Goal: Task Accomplishment & Management: Complete application form

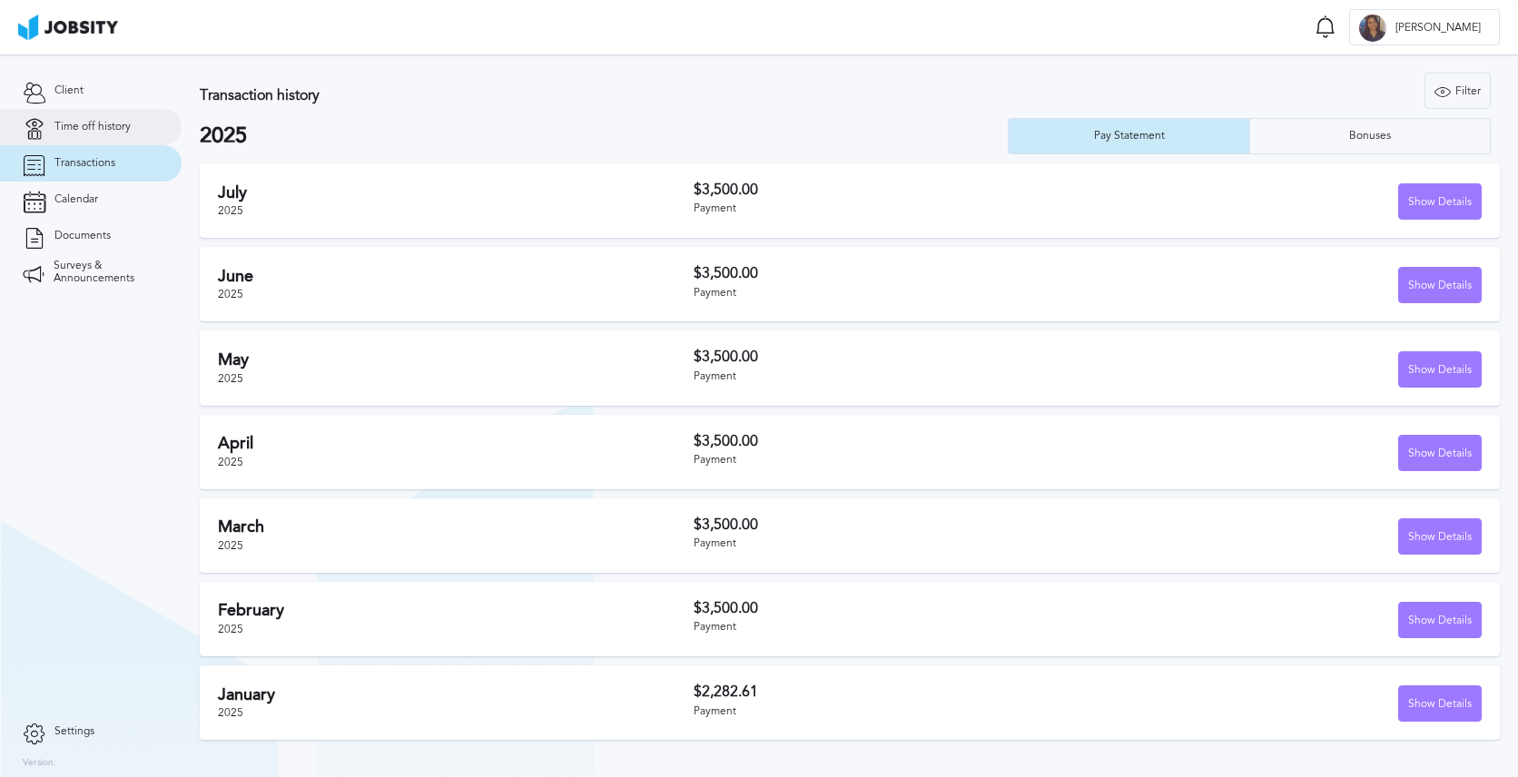
click at [83, 121] on span "Time off history" at bounding box center [92, 127] width 76 height 13
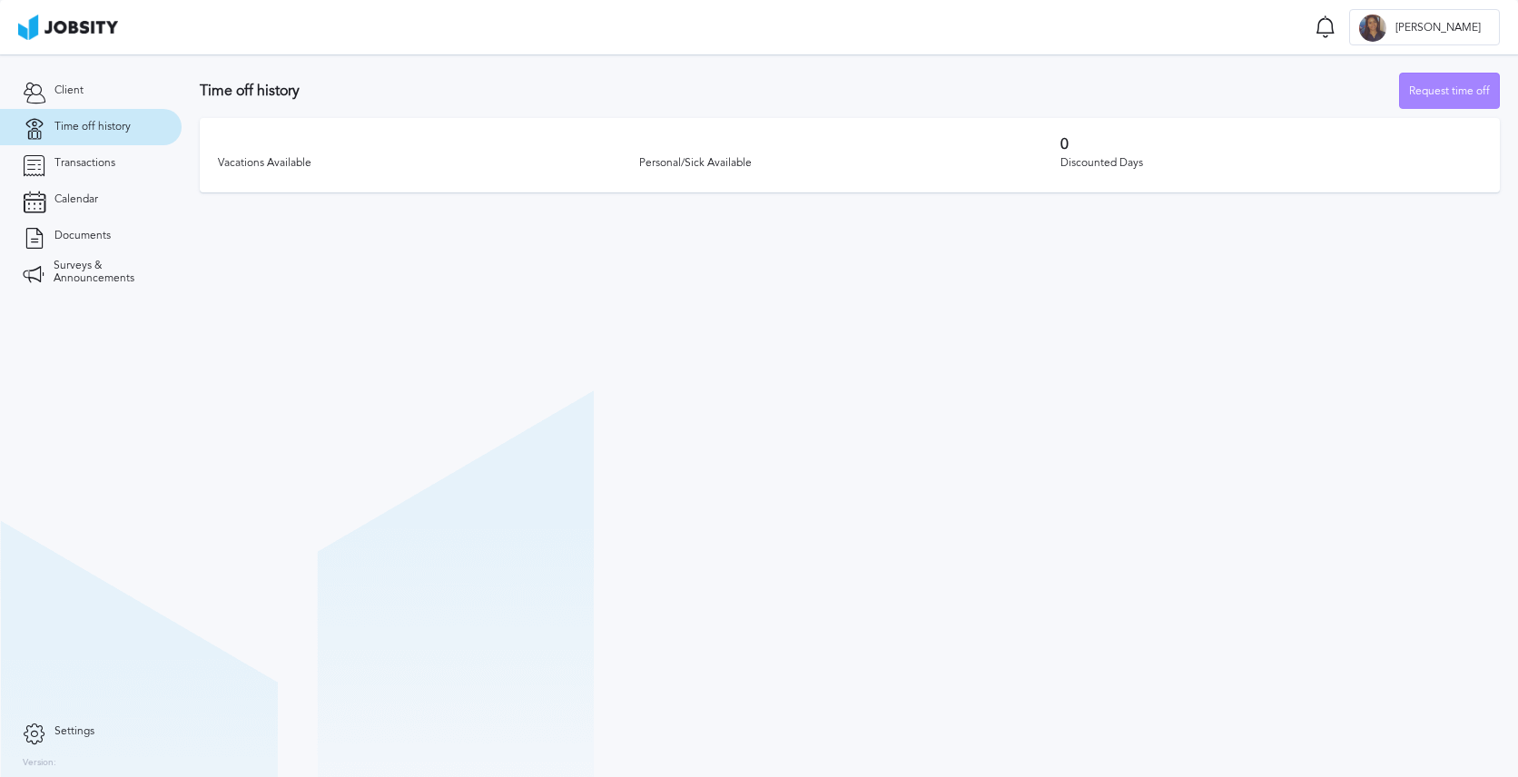
click at [1471, 98] on div "Request time off" at bounding box center [1449, 92] width 99 height 36
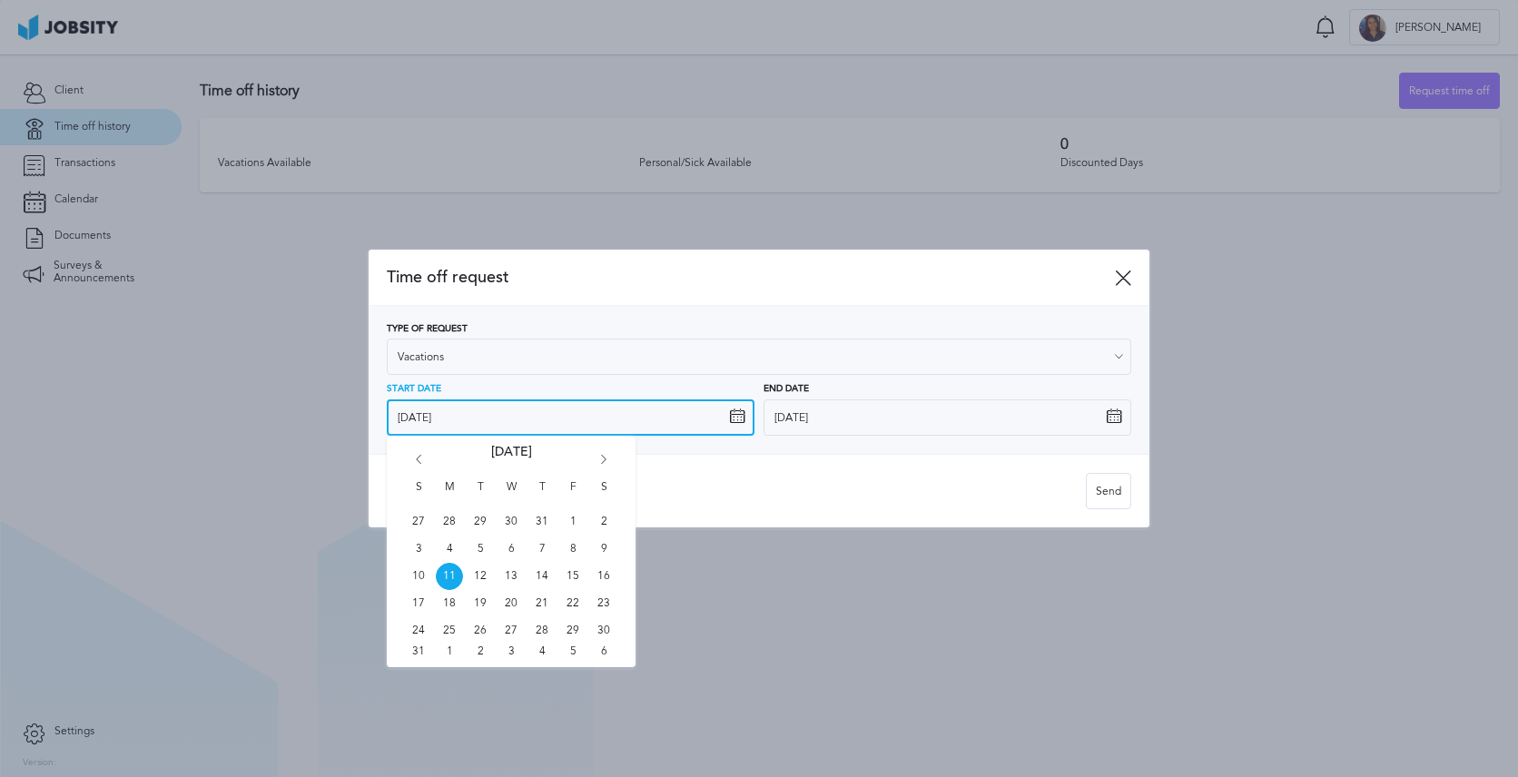
click at [498, 415] on input "[DATE]" at bounding box center [571, 417] width 368 height 36
click at [575, 572] on span "15" at bounding box center [572, 576] width 27 height 27
type input "[DATE]"
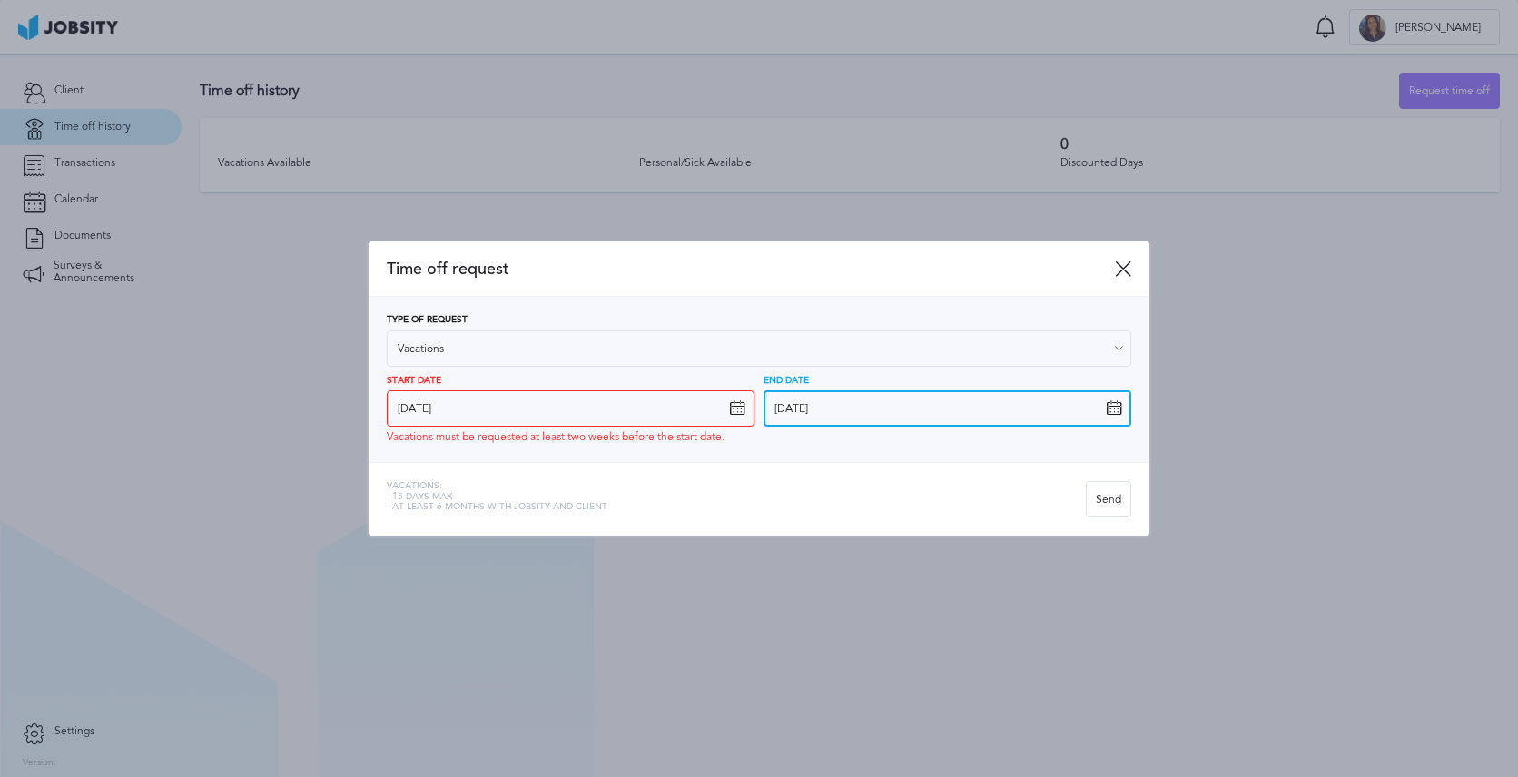
click at [928, 420] on input "[DATE]" at bounding box center [947, 408] width 368 height 36
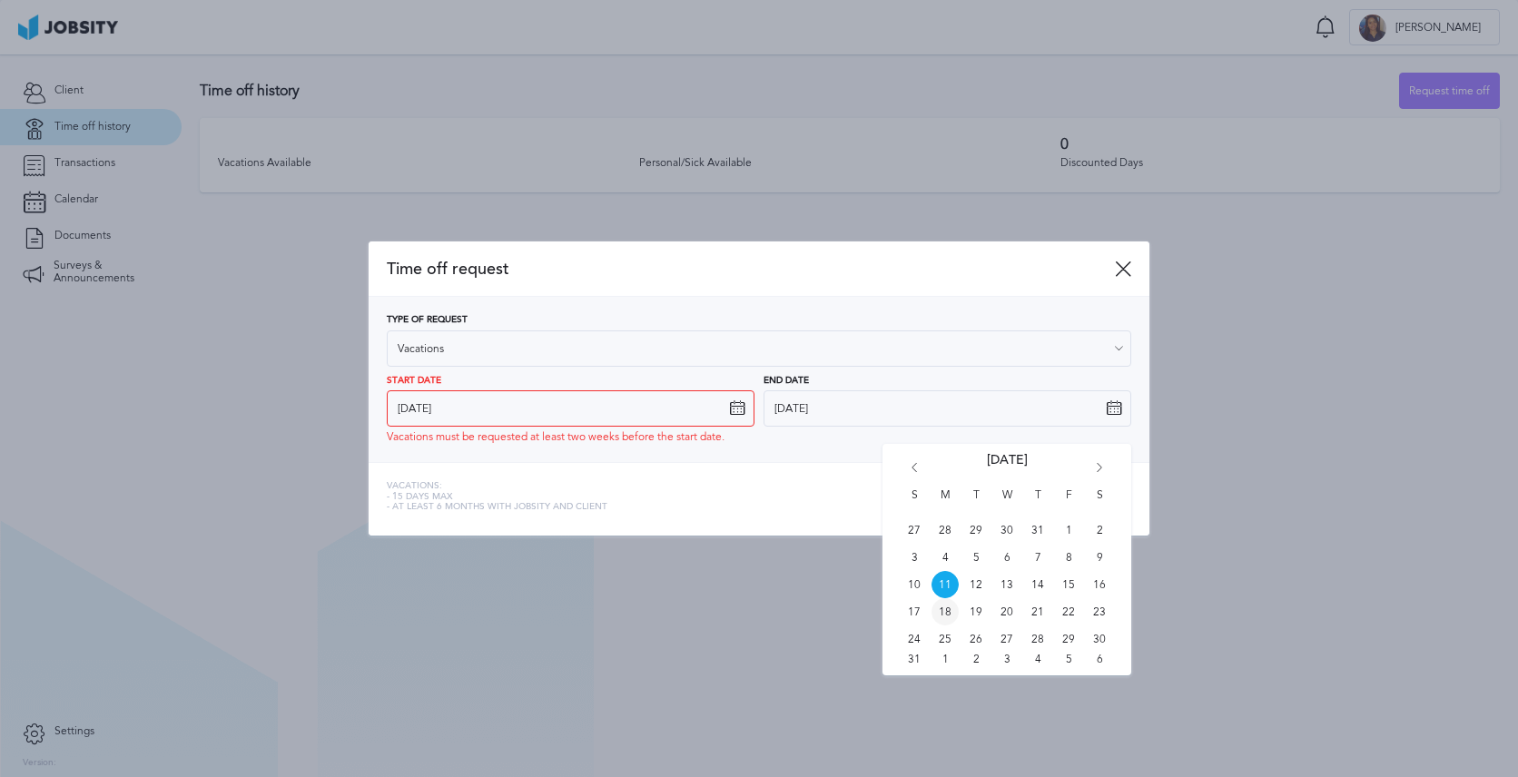
click at [941, 604] on span "18" at bounding box center [944, 611] width 27 height 27
type input "[DATE]"
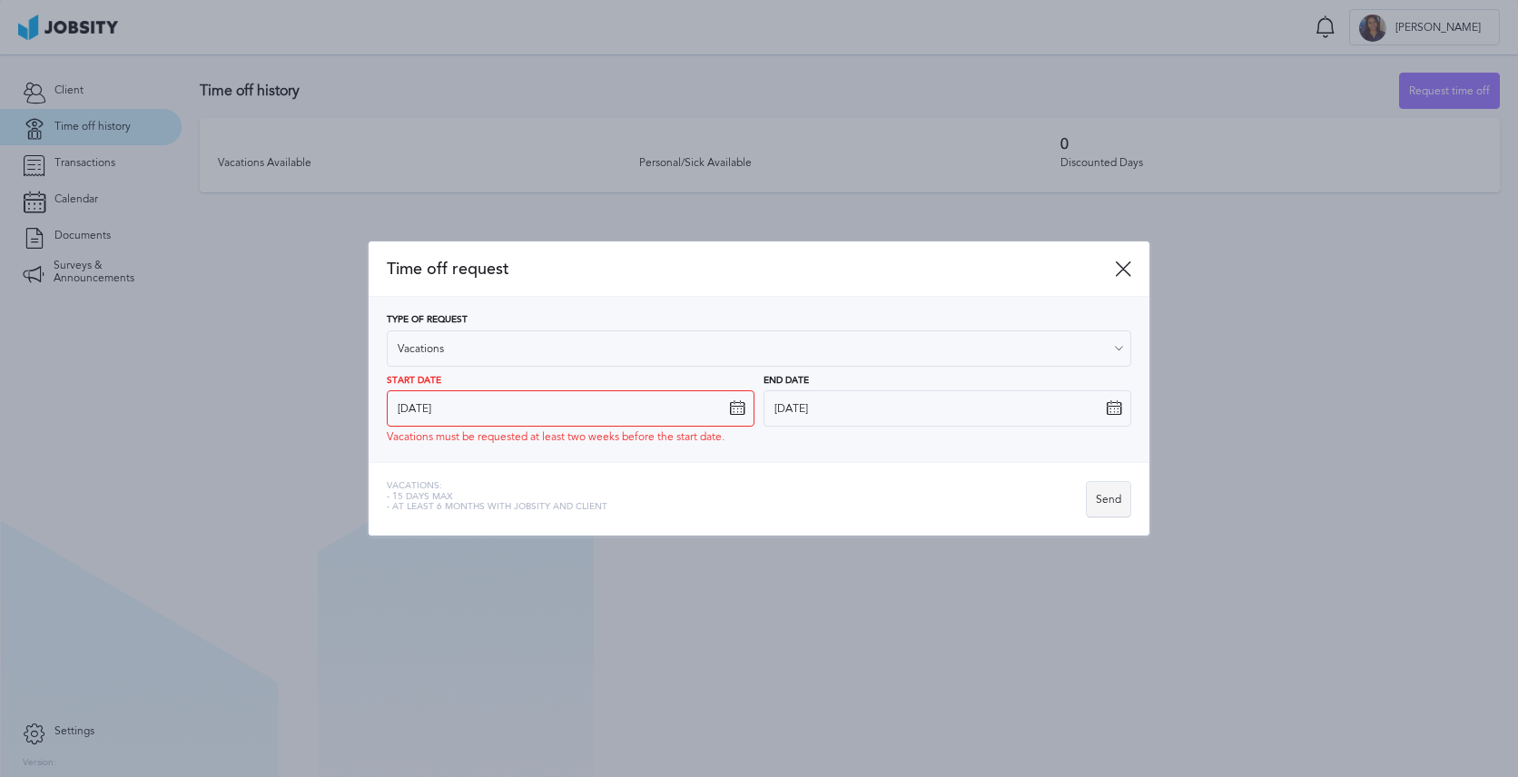
click at [1098, 498] on div "Send" at bounding box center [1108, 500] width 44 height 36
click at [1116, 500] on div "Send" at bounding box center [1108, 500] width 44 height 36
click at [1108, 493] on div "Send" at bounding box center [1108, 500] width 44 height 36
click at [737, 404] on icon at bounding box center [737, 408] width 16 height 16
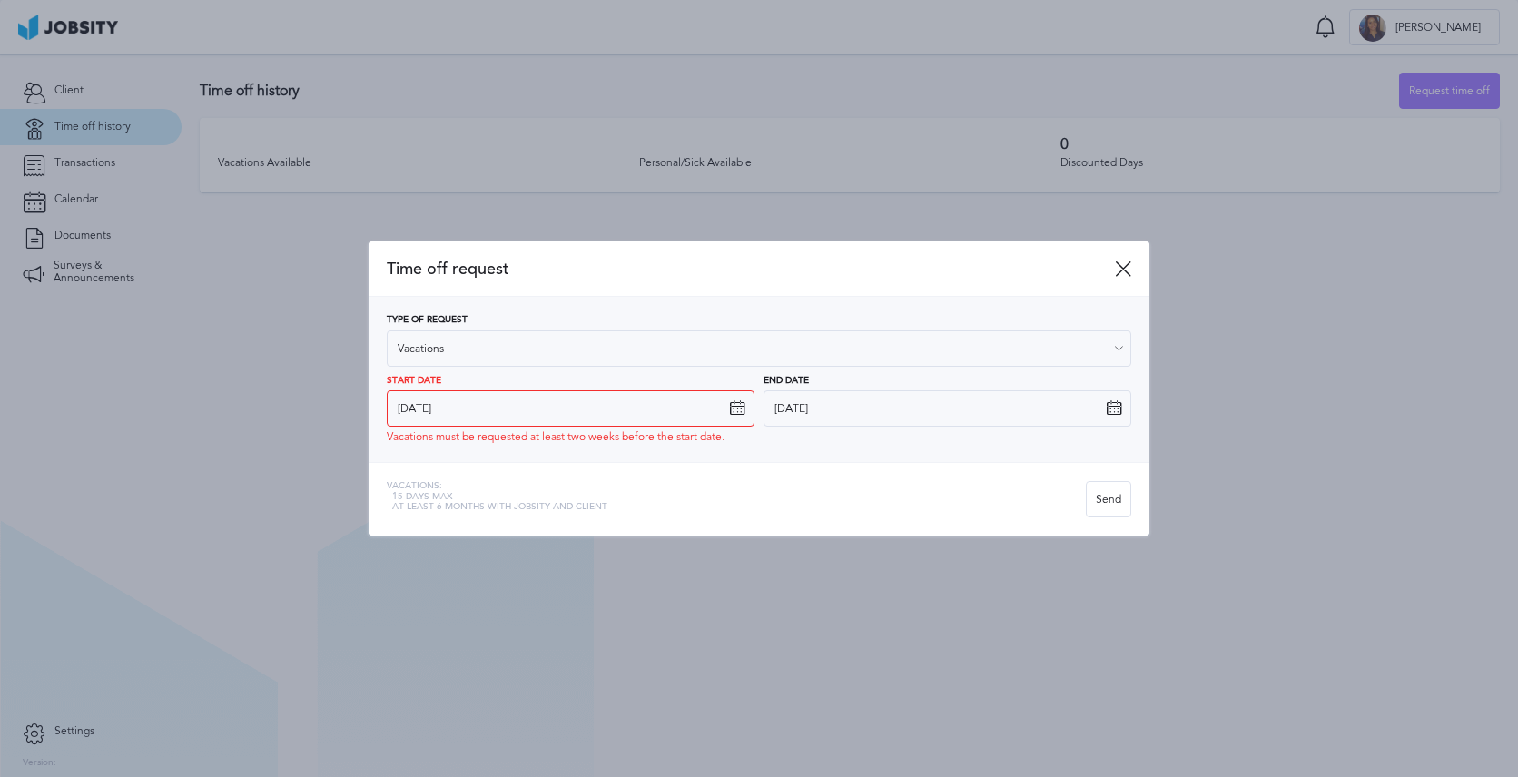
click at [737, 408] on icon at bounding box center [737, 408] width 16 height 16
click at [731, 449] on div "Type of Request Vacations Vacations Personal day Sick day PTO Maternity / Pater…" at bounding box center [759, 379] width 781 height 165
click at [1108, 504] on div "Send" at bounding box center [1108, 500] width 44 height 36
click at [1102, 497] on div "Send" at bounding box center [1108, 500] width 44 height 36
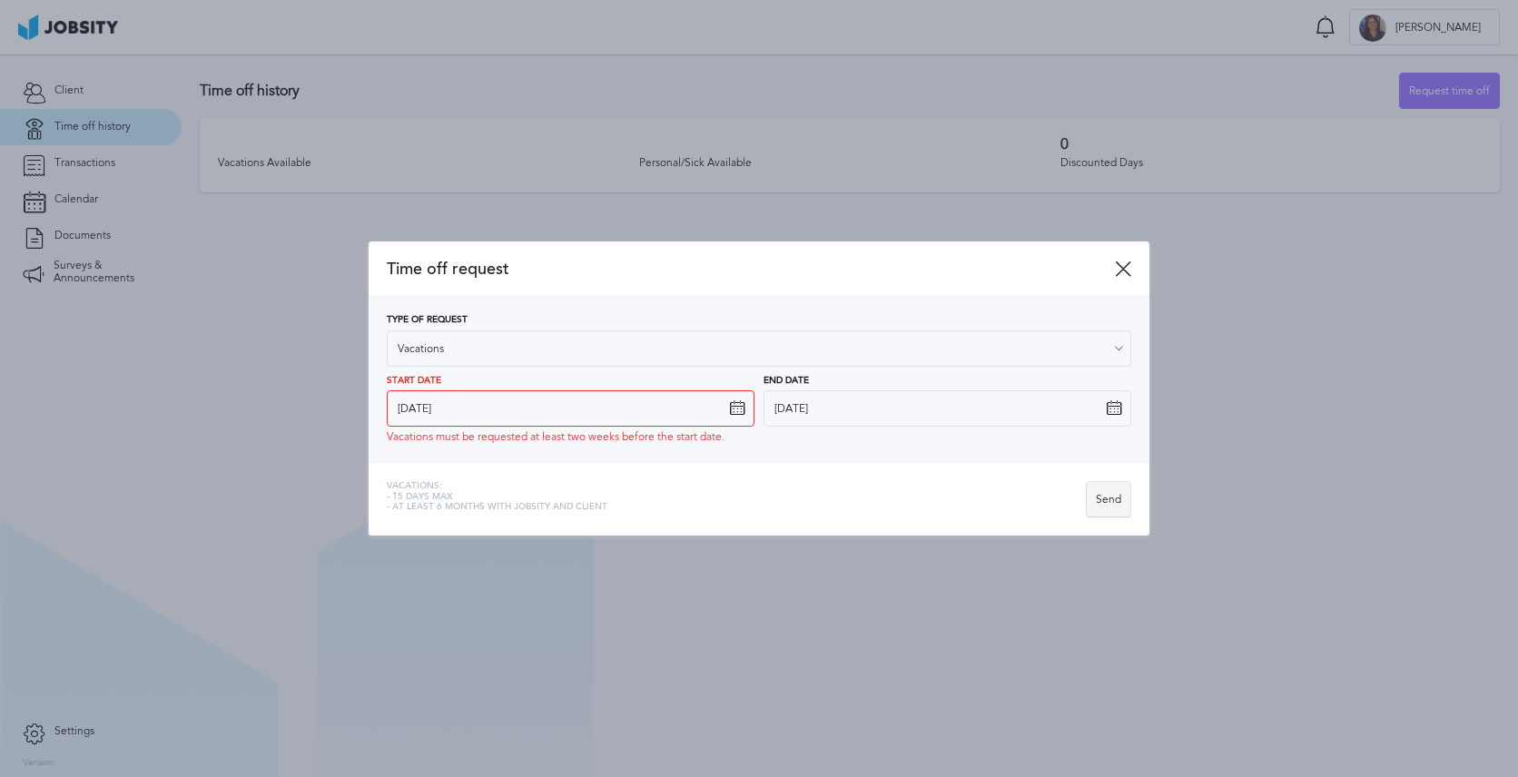
click at [1106, 500] on div "Send" at bounding box center [1108, 500] width 44 height 36
click at [1105, 501] on div "Send" at bounding box center [1108, 500] width 44 height 36
click at [1110, 501] on div "Send" at bounding box center [1108, 500] width 44 height 36
